Goal: Task Accomplishment & Management: Manage account settings

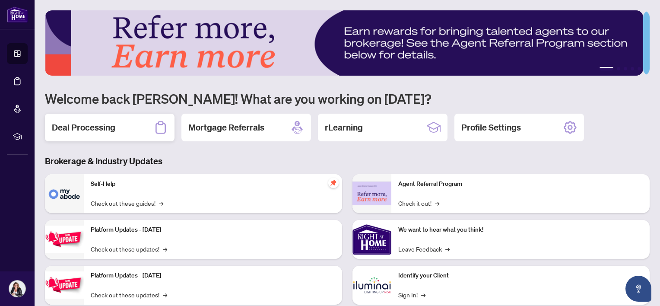
click at [83, 116] on div "Deal Processing" at bounding box center [110, 128] width 130 height 28
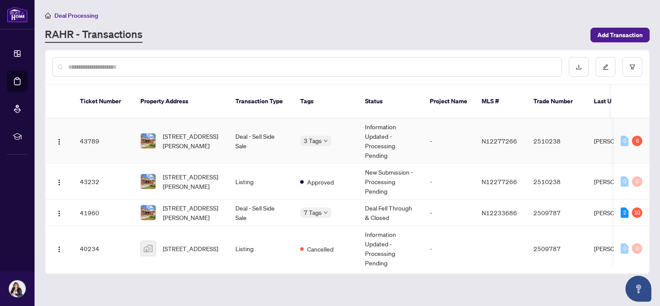
click at [216, 142] on td "52 Spring Town Rd, Vaughan, Ontario L4L 8G2, Canada" at bounding box center [180, 140] width 95 height 45
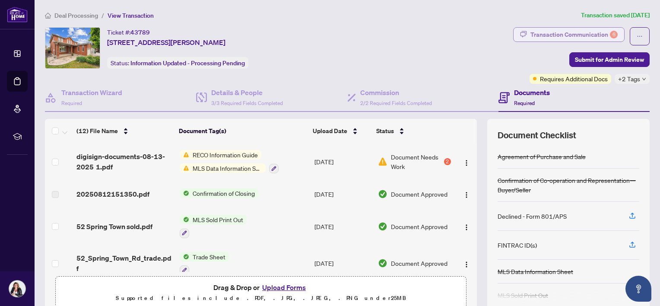
click at [580, 32] on div "Transaction Communication 6" at bounding box center [573, 35] width 87 height 14
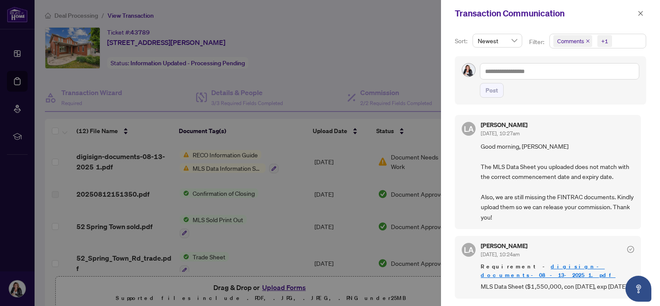
click at [333, 51] on div at bounding box center [330, 153] width 660 height 306
click at [644, 8] on span at bounding box center [640, 13] width 11 height 10
click at [638, 11] on icon "close" at bounding box center [641, 13] width 6 height 6
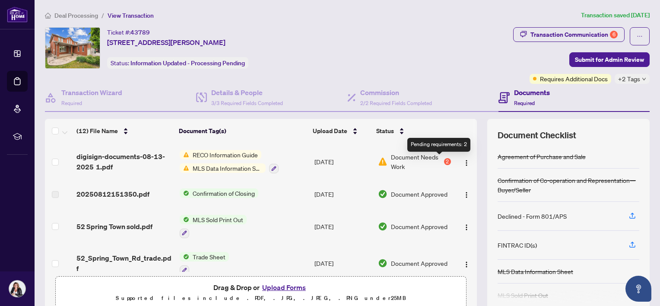
click at [444, 159] on div "2" at bounding box center [447, 161] width 7 height 7
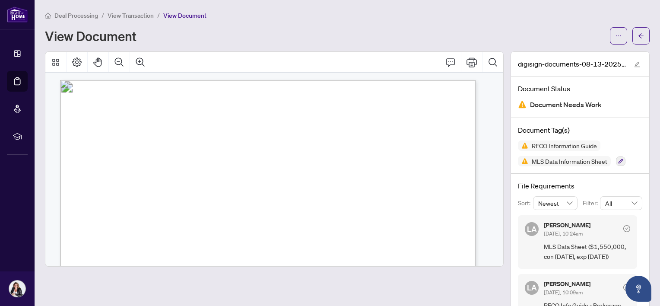
scroll to position [7976, 0]
click at [638, 33] on icon "arrow-left" at bounding box center [641, 36] width 6 height 6
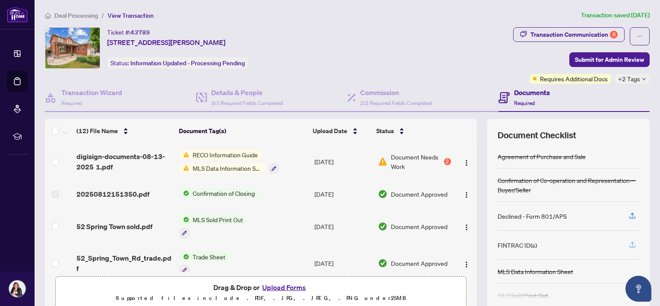
click at [631, 241] on icon "button" at bounding box center [632, 243] width 3 height 4
